Goal: Share content: Share content

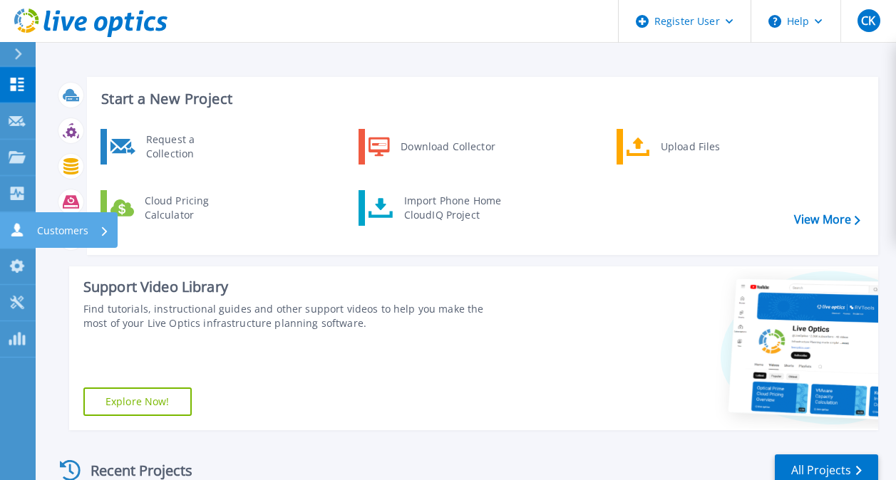
click at [10, 222] on link "Customers Customers" at bounding box center [18, 230] width 36 height 36
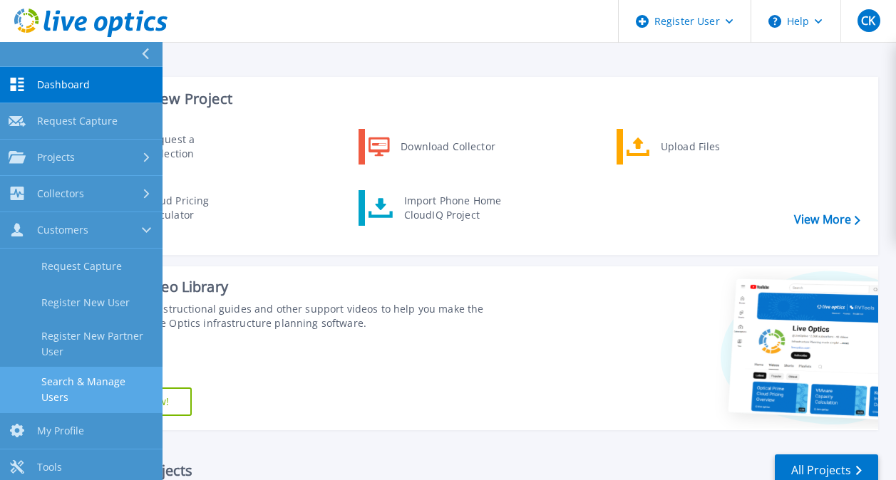
click at [70, 394] on link "Search & Manage Users" at bounding box center [81, 390] width 162 height 46
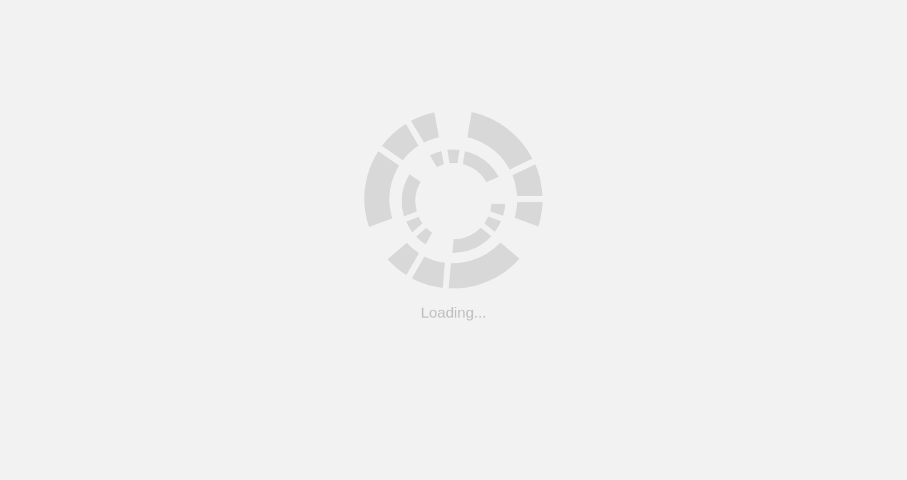
click at [583, 0] on html ".cls-1 { fill: #cecece; } .cls-1 { fill: #cecece; } Loading... Support Site Com…" at bounding box center [453, 0] width 907 height 0
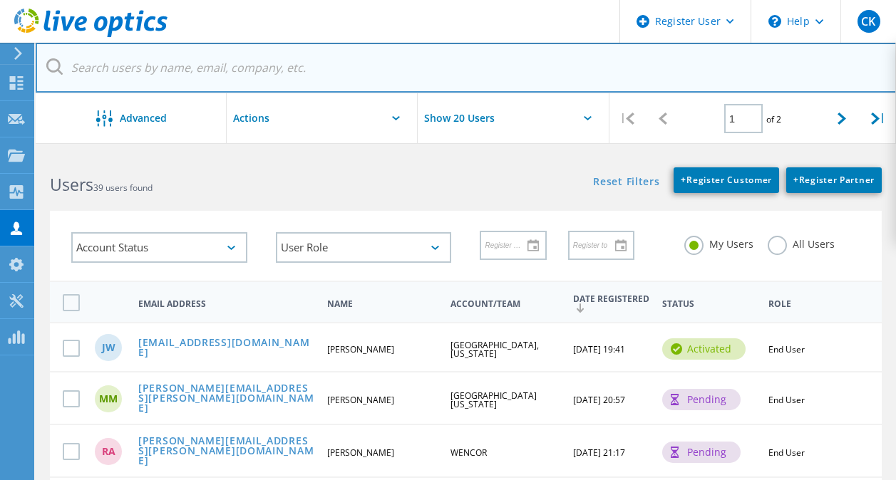
click at [193, 67] on input "text" at bounding box center [466, 68] width 861 height 50
type input "[EMAIL_ADDRESS][DOMAIN_NAME]"
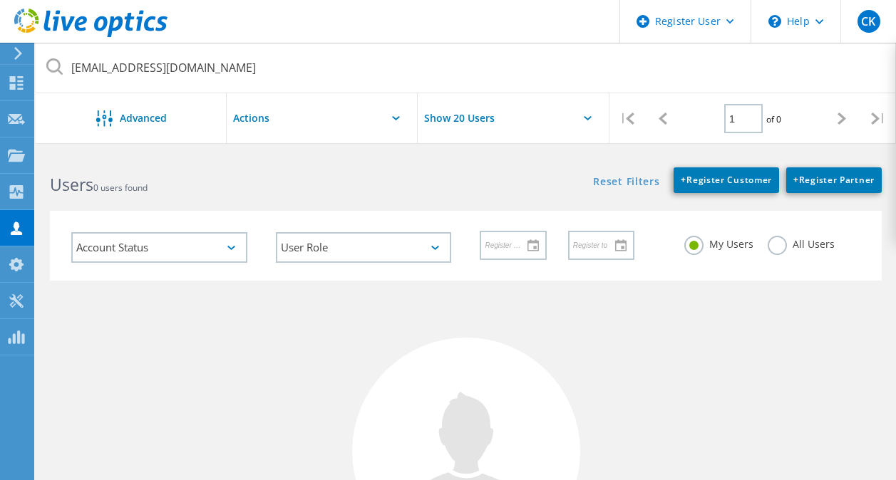
click at [778, 247] on label "All Users" at bounding box center [801, 243] width 67 height 14
click at [0, 0] on input "All Users" at bounding box center [0, 0] width 0 height 0
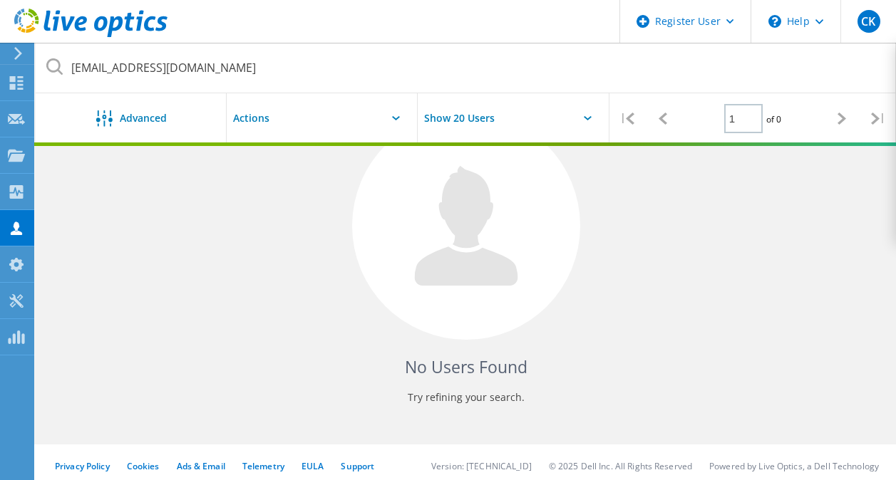
scroll to position [89, 0]
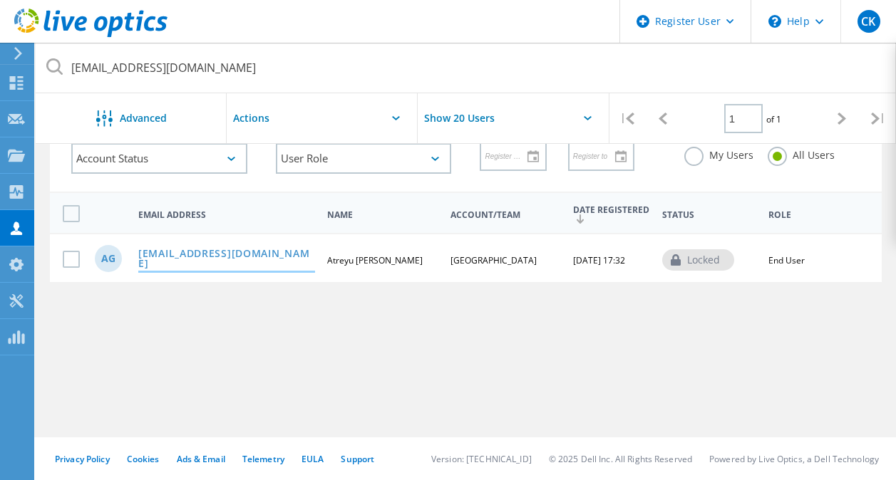
click at [211, 257] on link "[EMAIL_ADDRESS][DOMAIN_NAME]" at bounding box center [226, 260] width 177 height 22
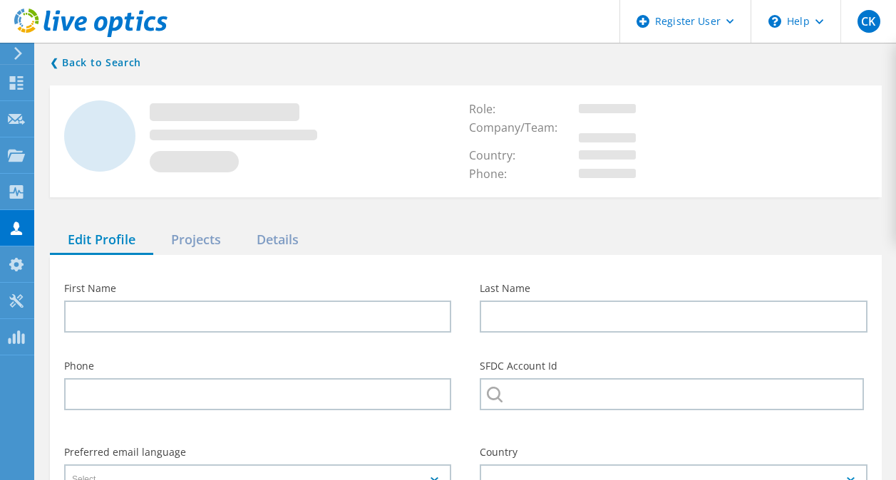
type input "Atreyu"
type input "Gallo"
type input "[GEOGRAPHIC_DATA]"
type input "English"
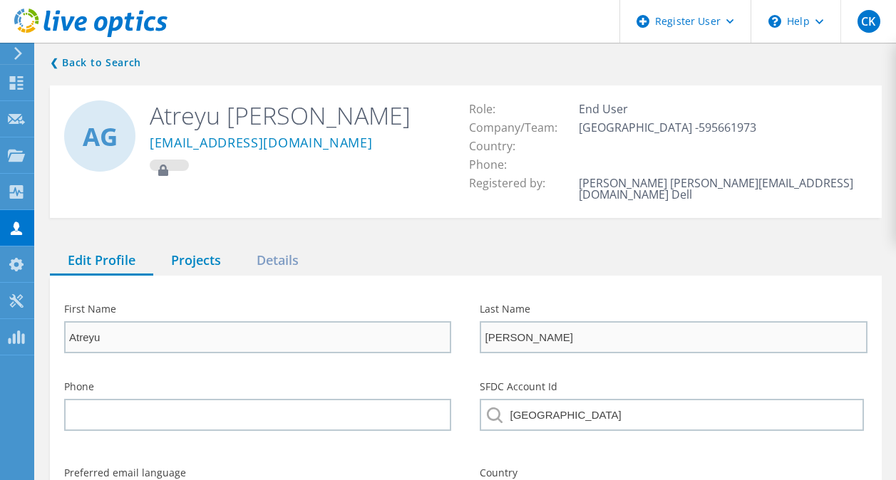
click at [210, 247] on div "Projects" at bounding box center [196, 261] width 86 height 29
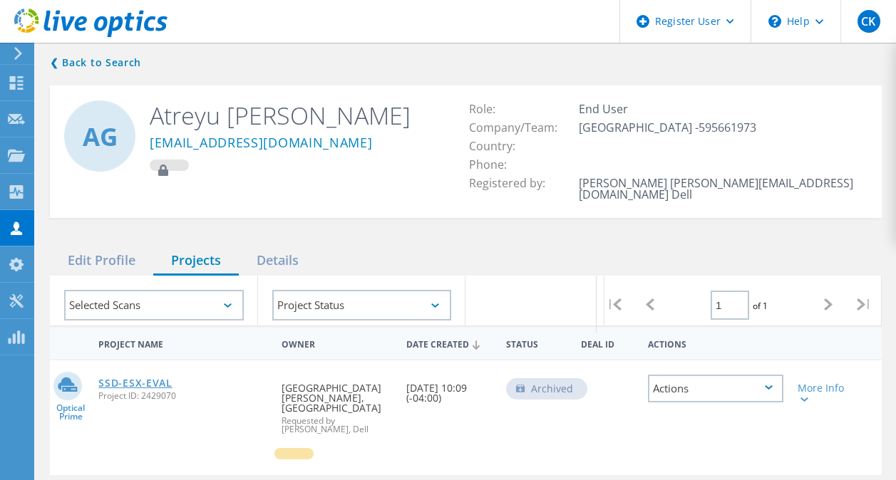
click at [158, 378] on link "SSD-ESX-EVAL" at bounding box center [134, 383] width 73 height 10
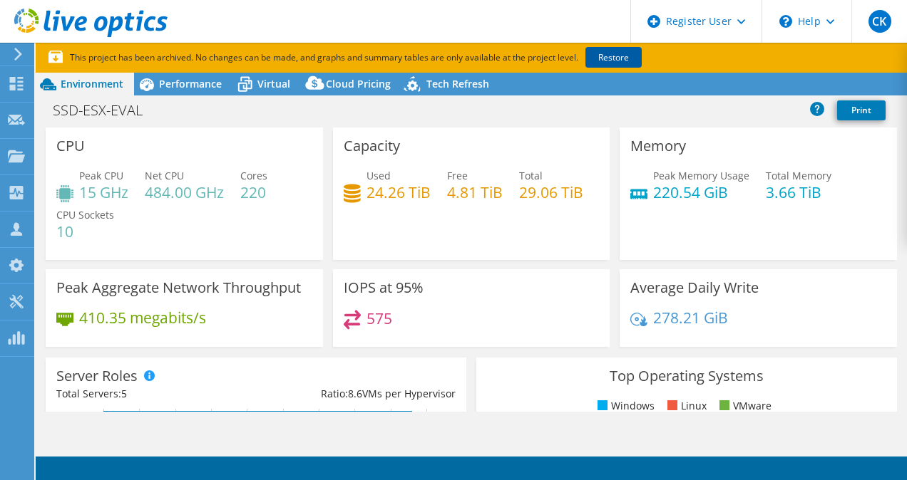
click at [610, 57] on link "Restore" at bounding box center [613, 57] width 56 height 21
select select "USEast"
select select "USD"
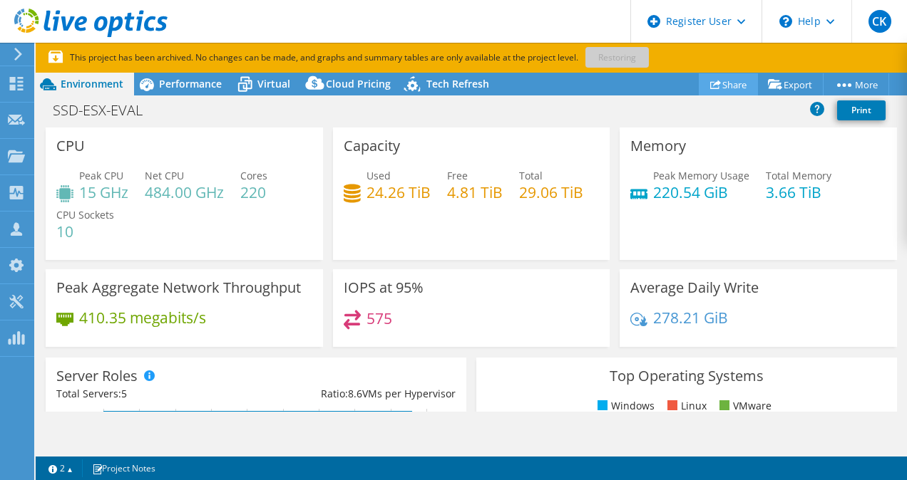
click at [735, 79] on link "Share" at bounding box center [727, 84] width 59 height 22
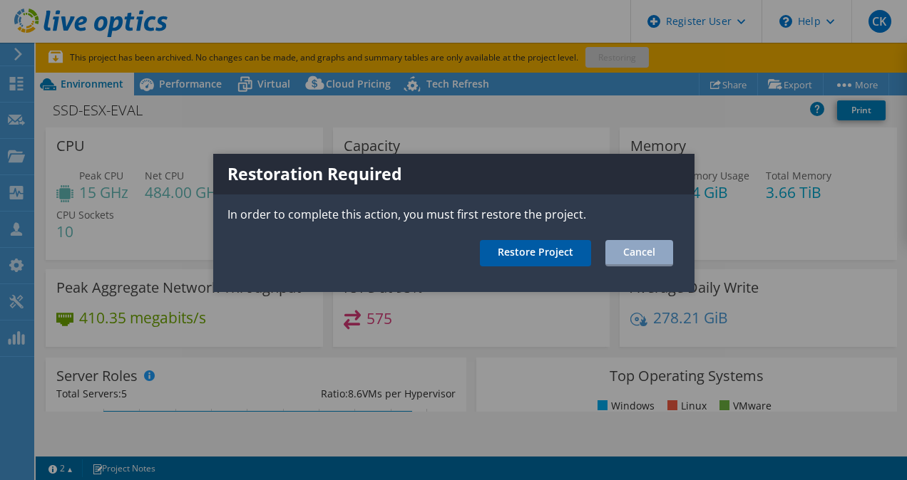
click at [522, 249] on link "Restore Project" at bounding box center [535, 253] width 111 height 26
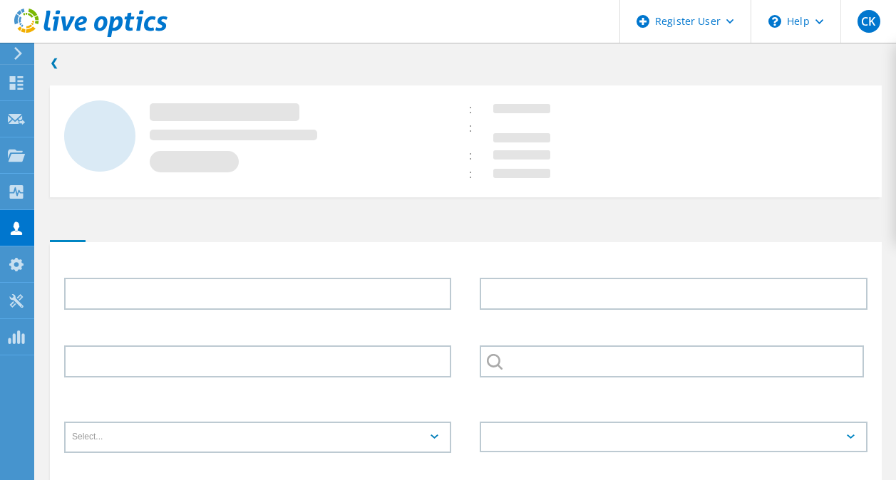
type input "Atreyu"
type input "[PERSON_NAME]"
type input "[GEOGRAPHIC_DATA]"
type input "English"
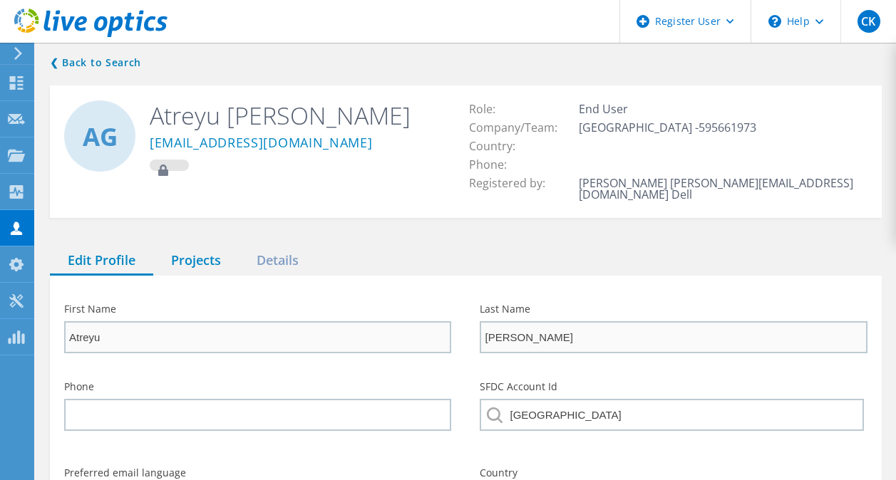
click at [217, 247] on div "Projects" at bounding box center [196, 261] width 86 height 29
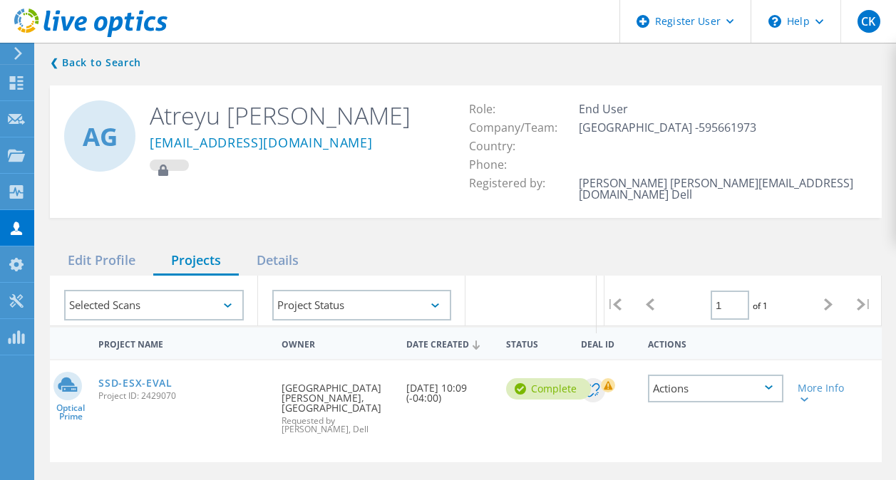
click at [767, 386] on icon at bounding box center [769, 388] width 8 height 4
click at [691, 393] on div "Share" at bounding box center [715, 400] width 133 height 22
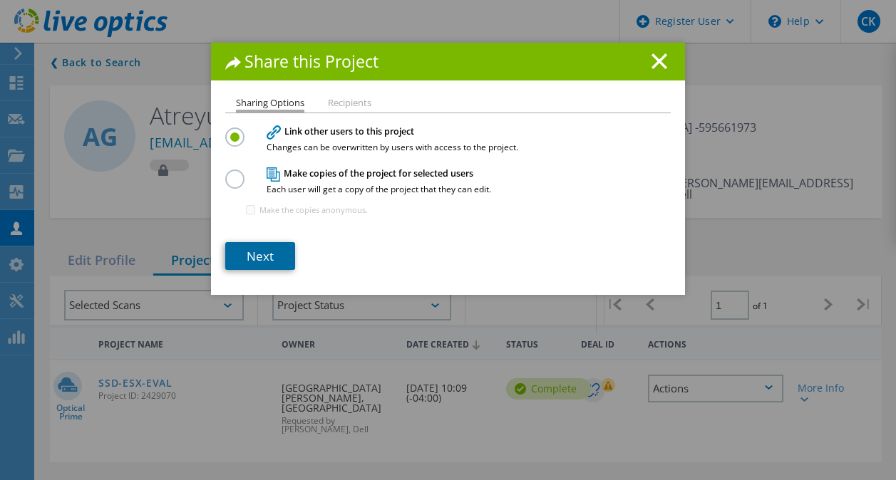
click at [274, 255] on link "Next" at bounding box center [260, 256] width 70 height 28
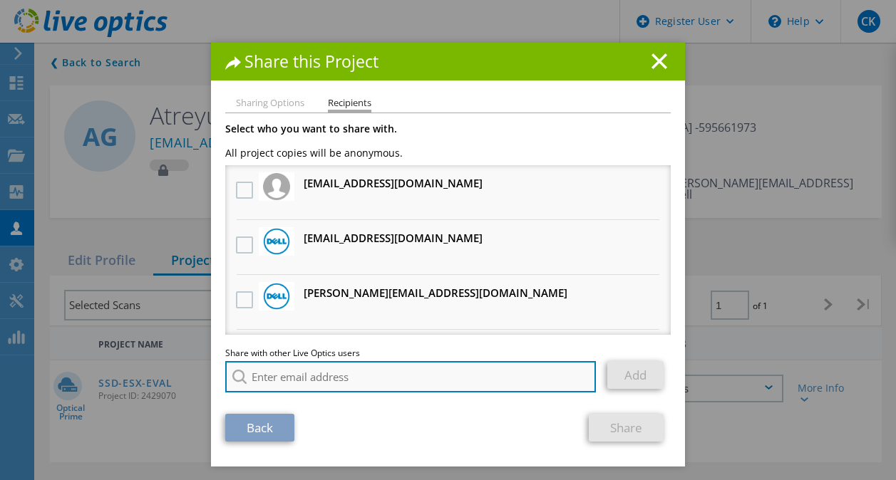
click at [299, 382] on input "search" at bounding box center [410, 376] width 371 height 31
click at [505, 387] on input "search" at bounding box center [410, 376] width 371 height 31
paste input "bwiley@redesign-group.com"
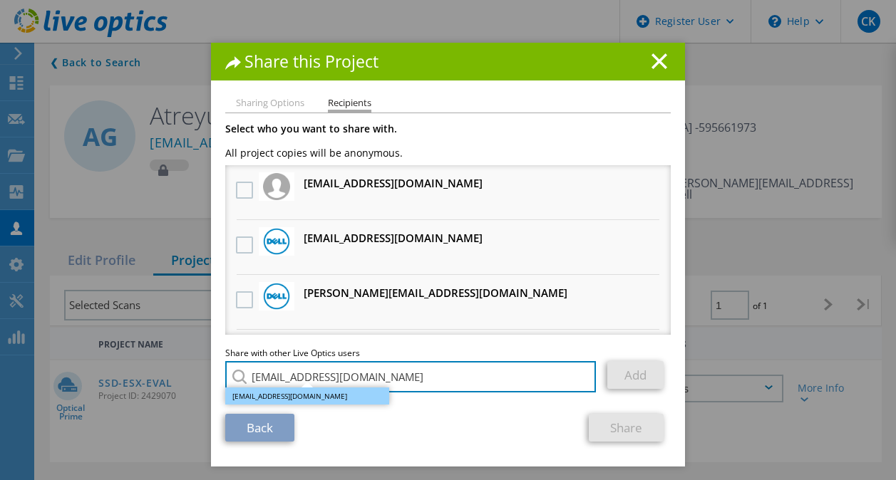
type input "bwiley@redesign-group.com"
click at [309, 396] on li "bwiley@redesign-group.com" at bounding box center [307, 396] width 164 height 17
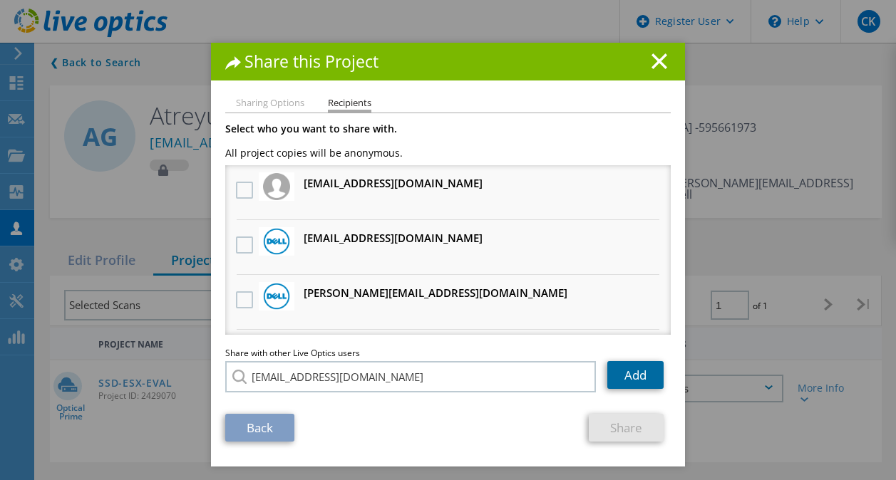
click at [614, 376] on link "Add" at bounding box center [635, 375] width 56 height 28
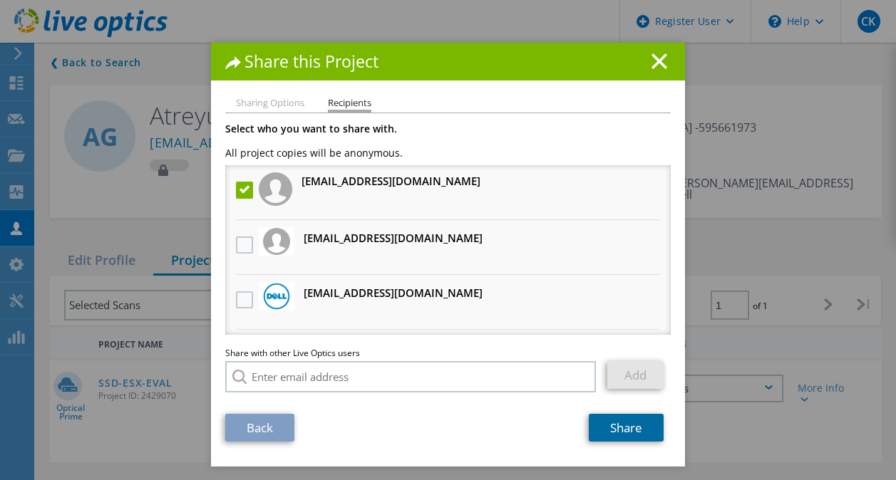
click at [597, 419] on link "Share" at bounding box center [626, 428] width 75 height 28
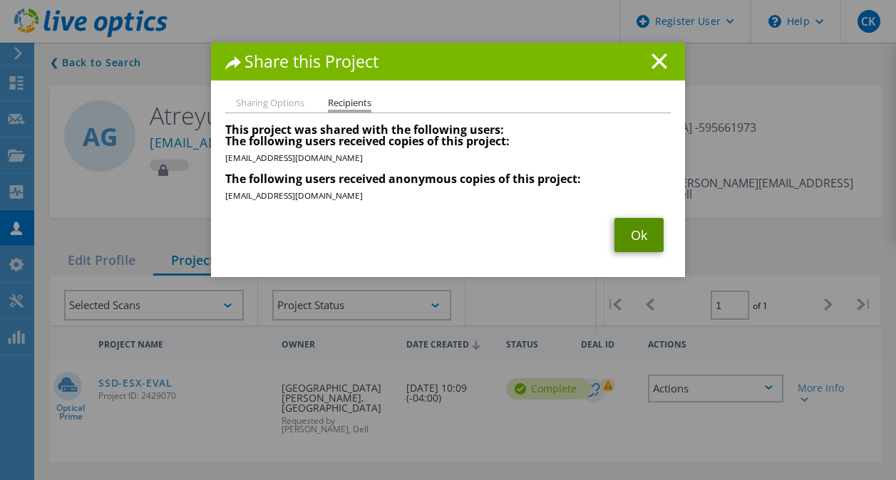
click at [624, 230] on link "Ok" at bounding box center [638, 235] width 49 height 34
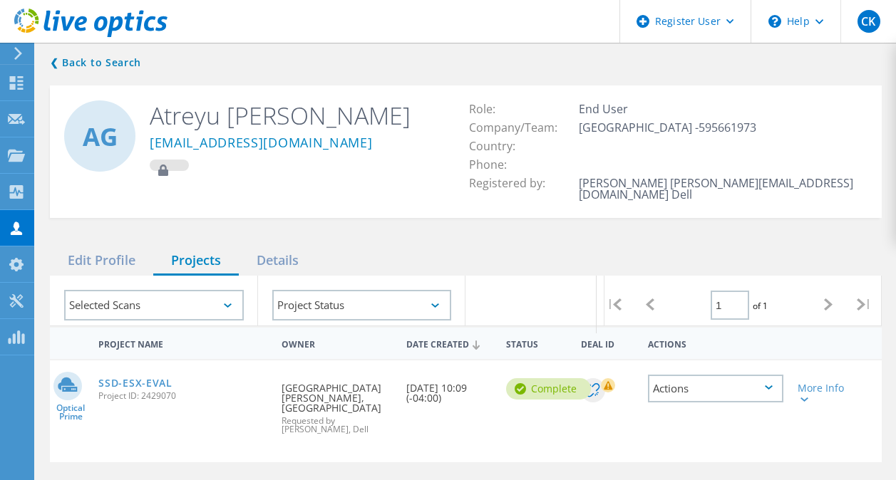
click at [671, 380] on div "Actions" at bounding box center [715, 389] width 135 height 28
click at [688, 391] on div "Share" at bounding box center [715, 400] width 133 height 22
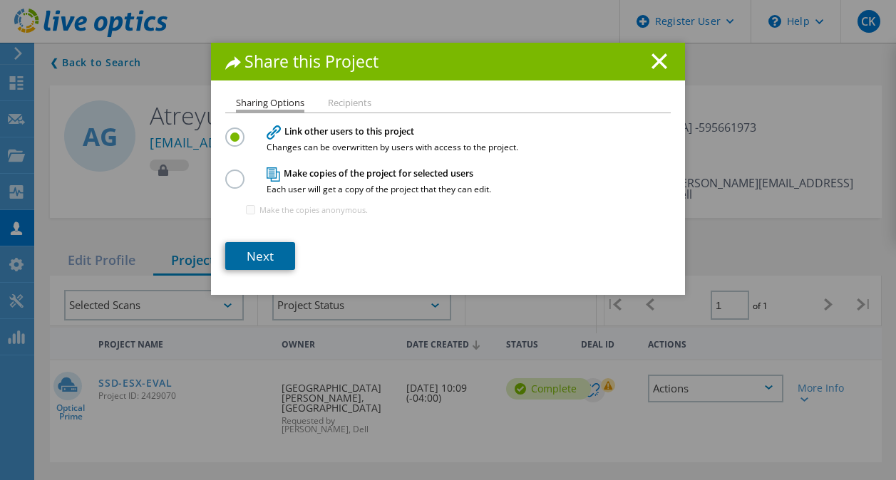
click at [275, 257] on link "Next" at bounding box center [260, 256] width 70 height 28
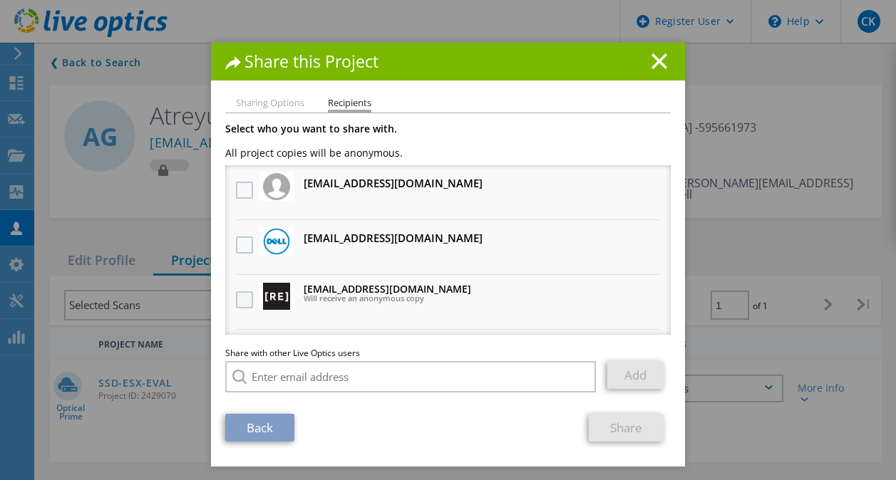
click at [239, 296] on label at bounding box center [246, 299] width 21 height 17
click at [0, 0] on input "checkbox" at bounding box center [0, 0] width 0 height 0
click at [239, 296] on label at bounding box center [246, 299] width 21 height 17
click at [0, 0] on input "checkbox" at bounding box center [0, 0] width 0 height 0
click at [274, 98] on li "Sharing Options" at bounding box center [270, 103] width 68 height 11
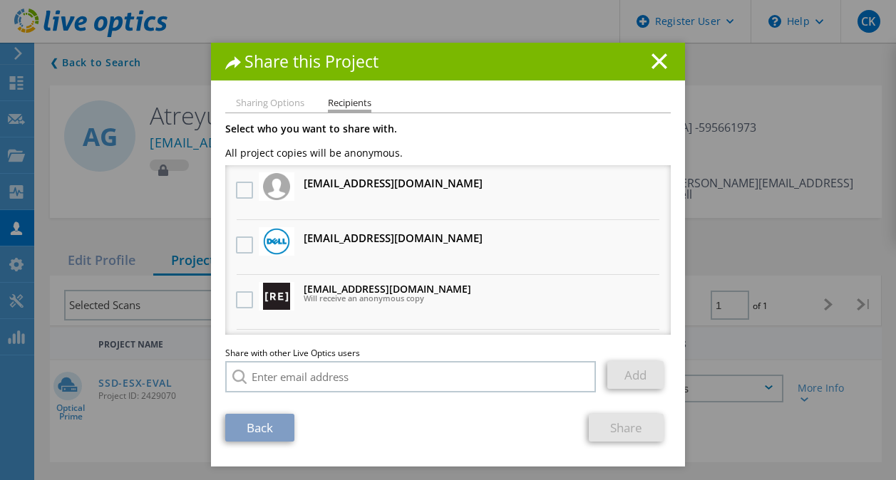
click at [274, 98] on li "Sharing Options" at bounding box center [270, 103] width 68 height 11
drag, startPoint x: 274, startPoint y: 97, endPoint x: 264, endPoint y: 103, distance: 11.3
click at [264, 103] on li "Sharing Options" at bounding box center [270, 103] width 68 height 11
click at [408, 116] on div "Sharing Options Recipients Link other users to this project Changes can be over…" at bounding box center [448, 282] width 474 height 368
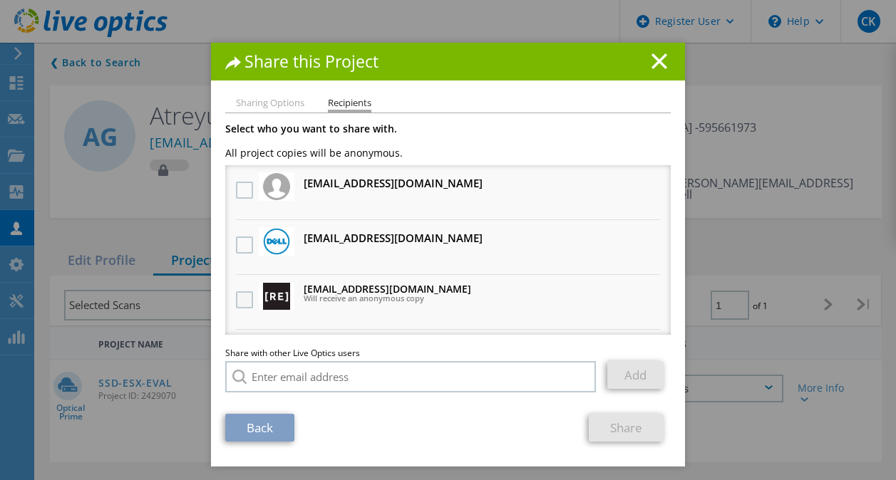
click at [240, 301] on label at bounding box center [246, 299] width 21 height 17
click at [0, 0] on input "checkbox" at bounding box center [0, 0] width 0 height 0
click at [252, 429] on link "Back" at bounding box center [259, 428] width 69 height 28
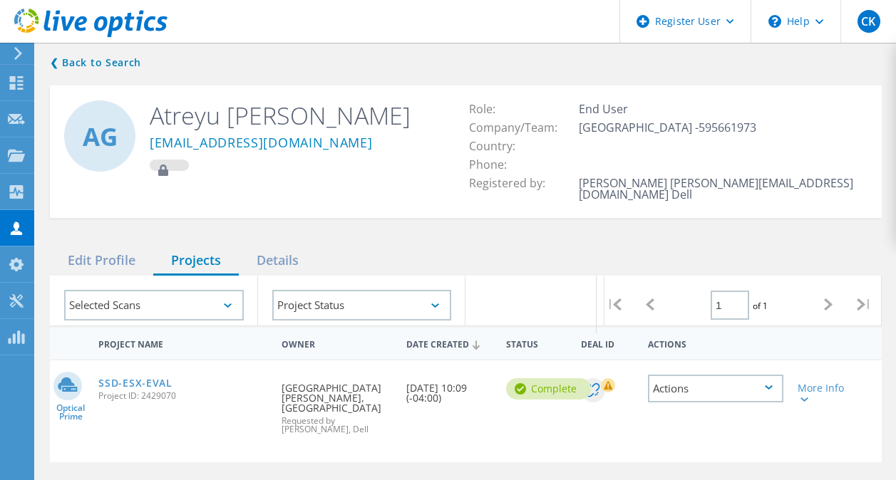
click at [680, 381] on div "Actions" at bounding box center [715, 389] width 135 height 28
click at [688, 391] on div "Share" at bounding box center [715, 400] width 133 height 22
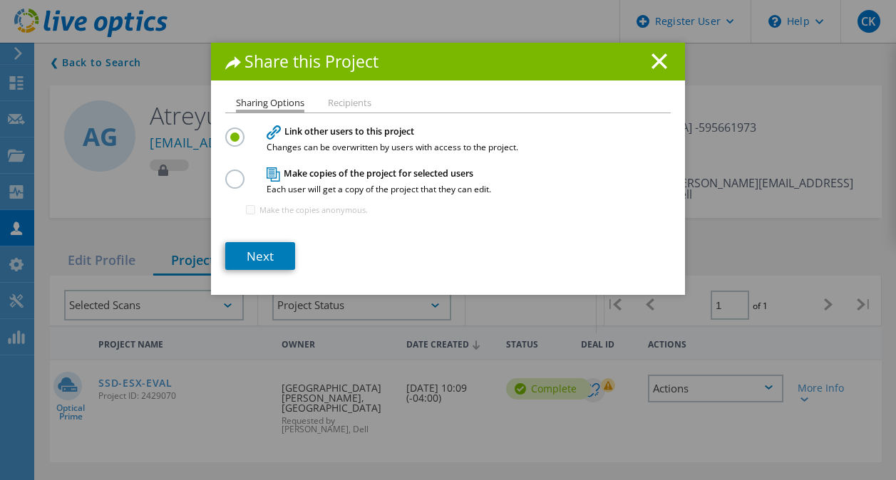
click at [267, 183] on h4 "Make copies of the project for selected users Each user will get a copy of the …" at bounding box center [445, 180] width 356 height 26
click at [229, 173] on label at bounding box center [237, 172] width 25 height 4
click at [0, 0] on input "radio" at bounding box center [0, 0] width 0 height 0
click at [256, 253] on link "Next" at bounding box center [260, 256] width 70 height 28
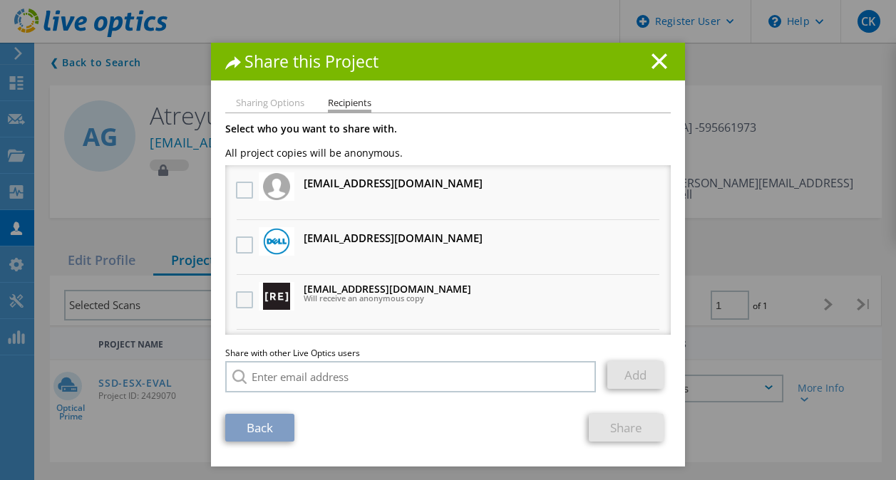
click at [236, 296] on label at bounding box center [246, 299] width 21 height 17
click at [0, 0] on input "checkbox" at bounding box center [0, 0] width 0 height 0
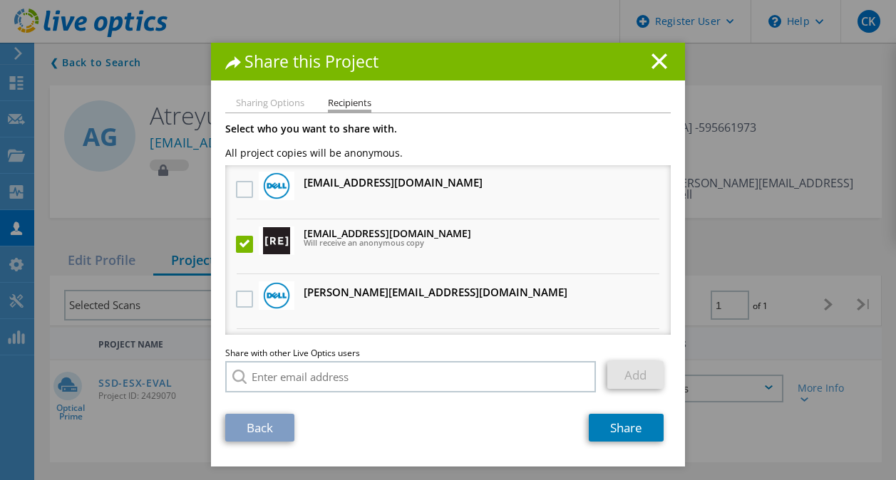
scroll to position [56, 0]
click at [274, 94] on div "Share this Project Sharing Options Recipients Link other users to this project …" at bounding box center [448, 255] width 474 height 424
click at [655, 66] on icon at bounding box center [659, 61] width 16 height 16
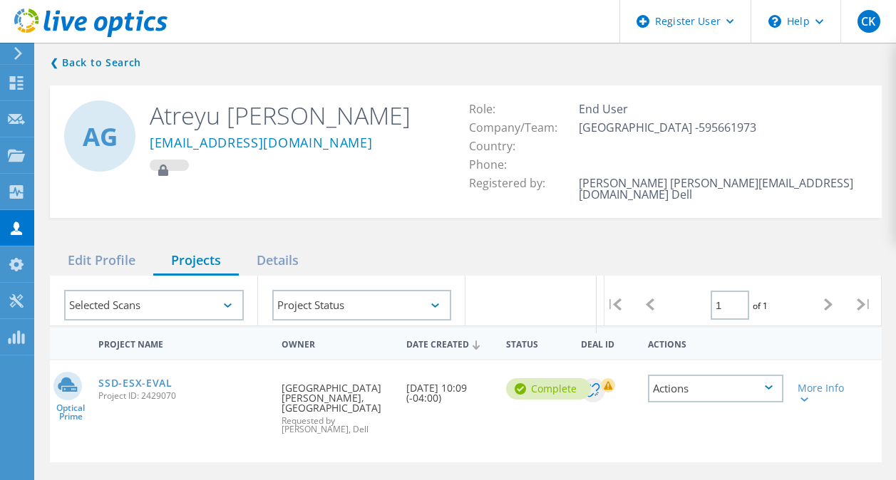
click at [719, 386] on div "Actions" at bounding box center [715, 389] width 135 height 28
click at [679, 391] on div "Share" at bounding box center [715, 400] width 133 height 22
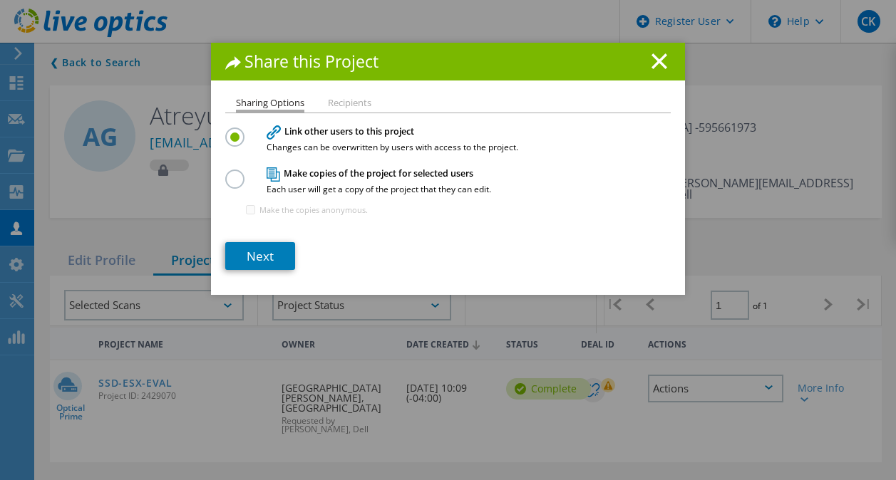
click at [232, 171] on label at bounding box center [237, 172] width 25 height 4
click at [0, 0] on input "radio" at bounding box center [0, 0] width 0 height 0
click at [260, 254] on link "Next" at bounding box center [260, 256] width 70 height 28
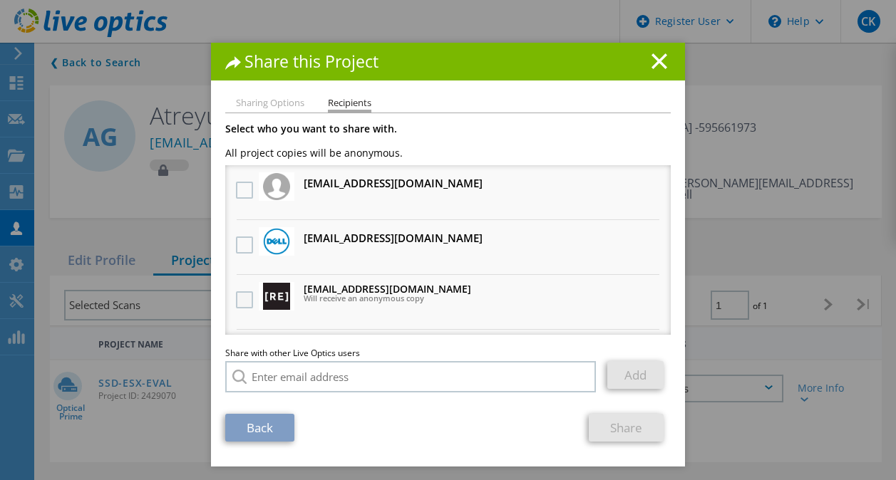
click at [237, 304] on label at bounding box center [246, 299] width 21 height 17
click at [0, 0] on input "checkbox" at bounding box center [0, 0] width 0 height 0
click at [620, 431] on link "Share" at bounding box center [626, 428] width 75 height 28
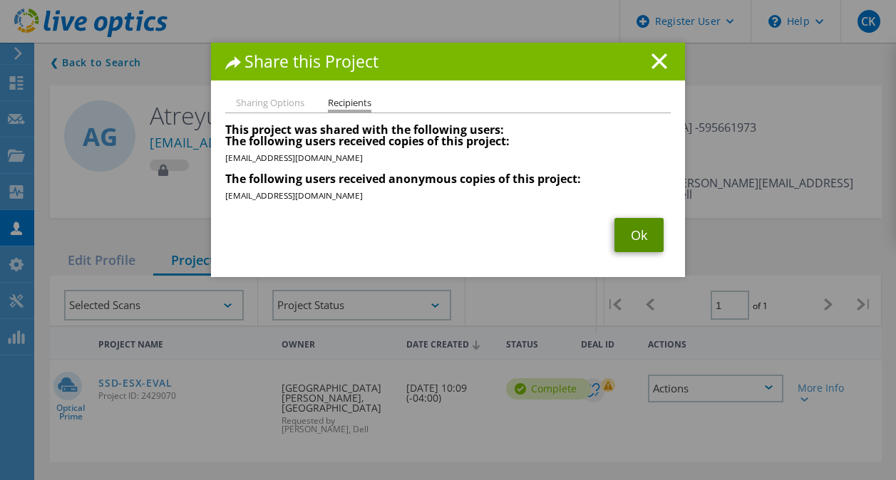
click at [621, 237] on link "Ok" at bounding box center [638, 235] width 49 height 34
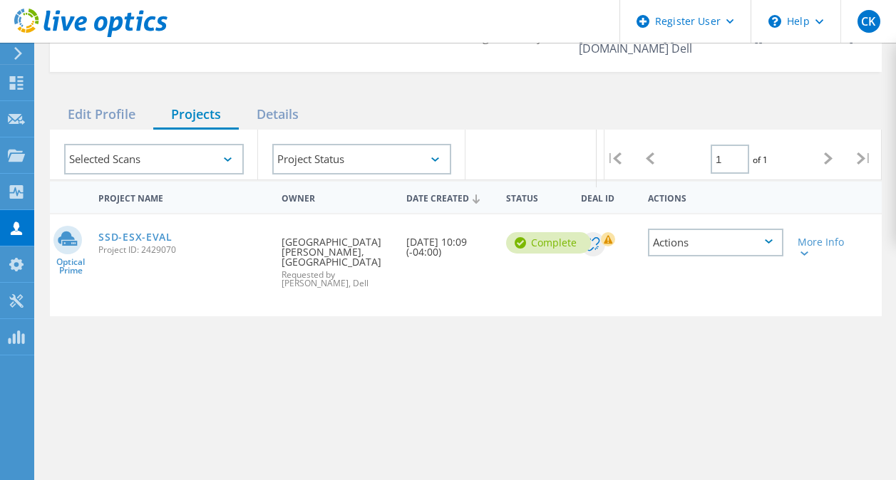
scroll to position [149, 0]
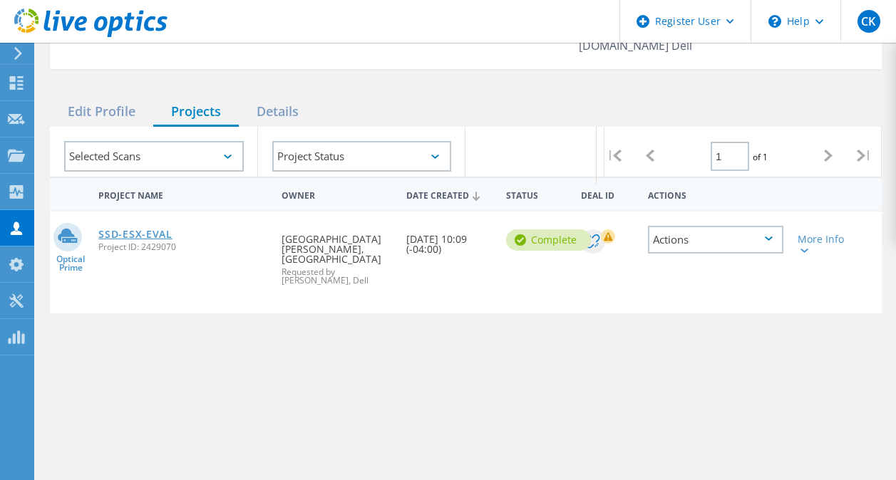
click at [145, 229] on link "SSD-ESX-EVAL" at bounding box center [134, 234] width 73 height 10
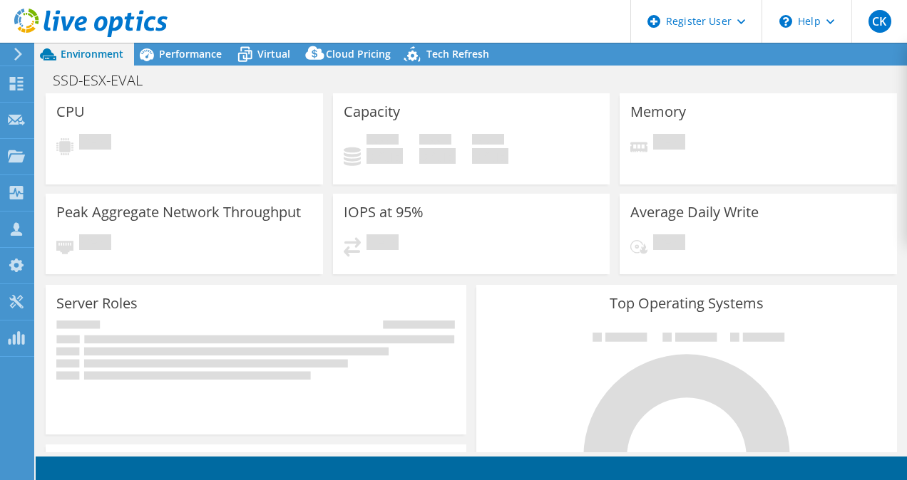
select select "USEast"
select select "USD"
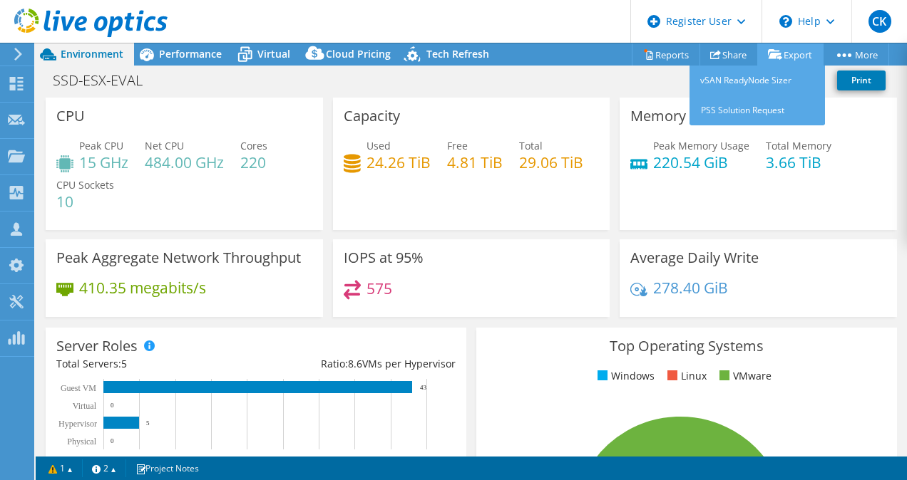
click at [780, 50] on link "Export" at bounding box center [790, 54] width 66 height 22
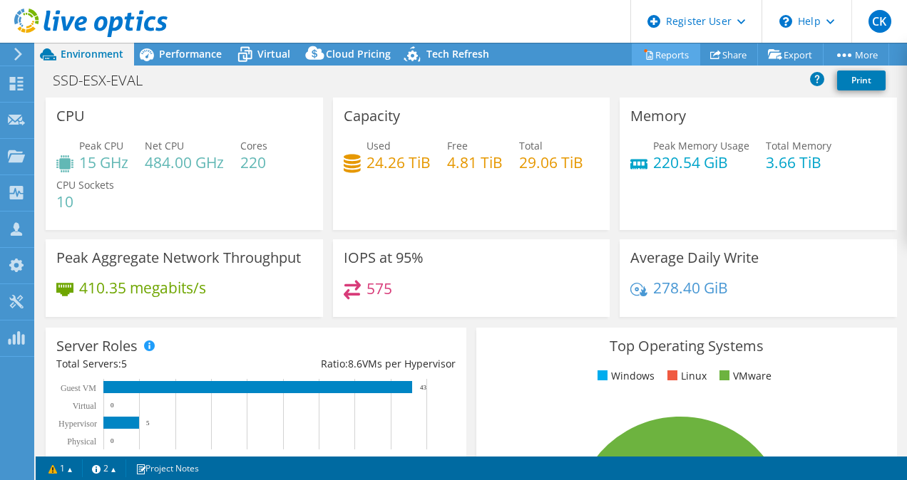
click at [670, 50] on link "Reports" at bounding box center [665, 54] width 68 height 22
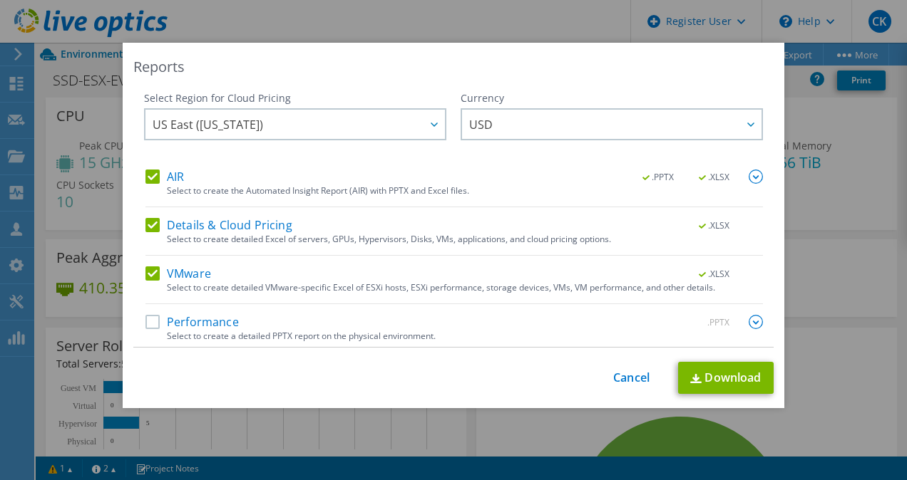
click at [148, 227] on label "Details & Cloud Pricing" at bounding box center [218, 225] width 147 height 14
click at [0, 0] on input "Details & Cloud Pricing" at bounding box center [0, 0] width 0 height 0
click at [152, 173] on label "AIR" at bounding box center [164, 177] width 38 height 14
click at [0, 0] on input "AIR" at bounding box center [0, 0] width 0 height 0
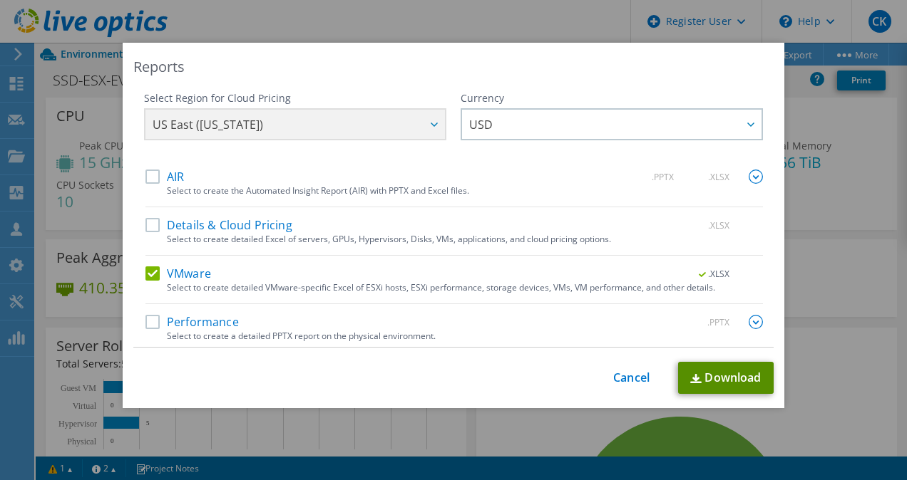
click at [694, 371] on link "Download" at bounding box center [725, 378] width 95 height 32
